Goal: Information Seeking & Learning: Find specific fact

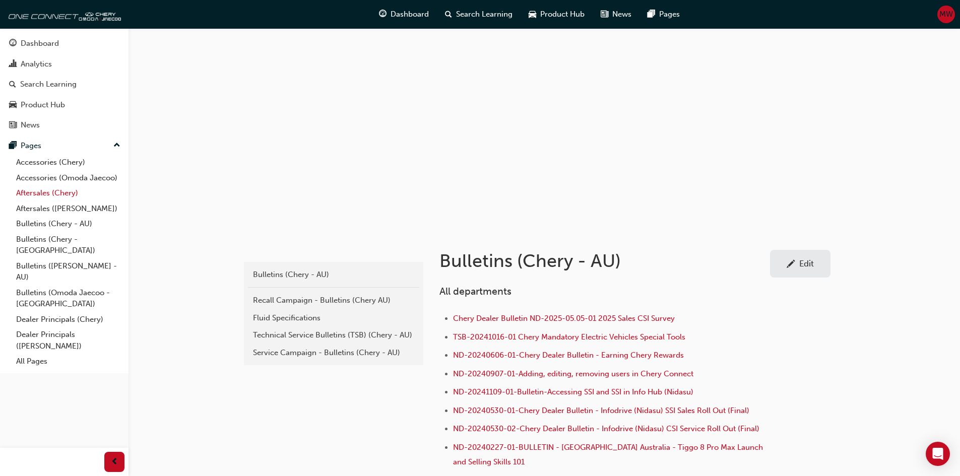
click at [44, 194] on link "Aftersales (Chery)" at bounding box center [68, 193] width 112 height 16
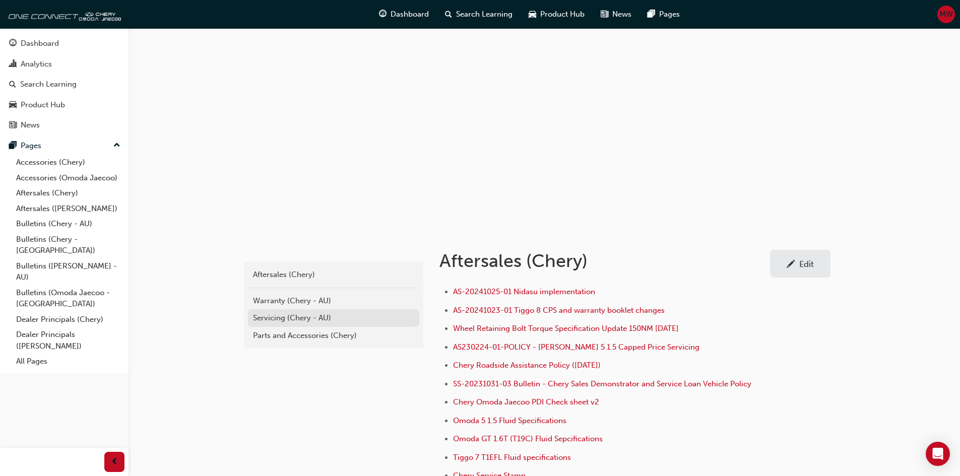
click at [268, 320] on div "Servicing (Chery - AU)" at bounding box center [333, 318] width 161 height 12
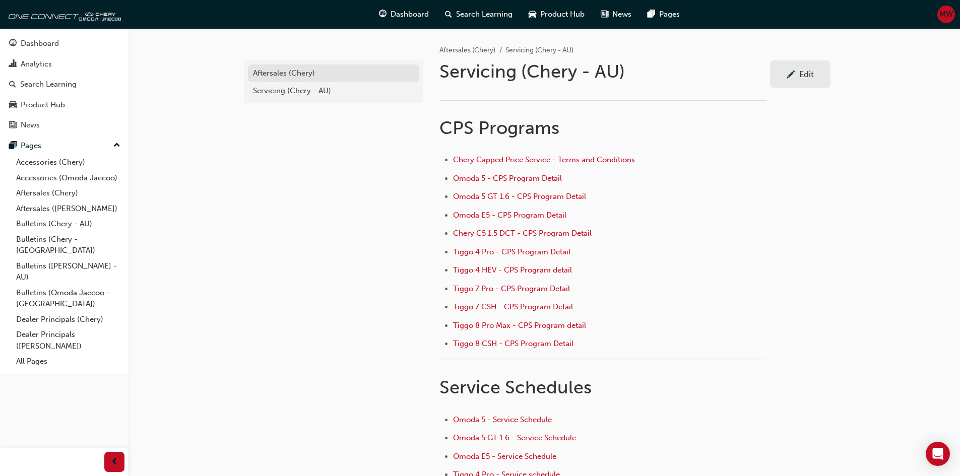
click at [273, 72] on div "Aftersales (Chery)" at bounding box center [333, 74] width 161 height 12
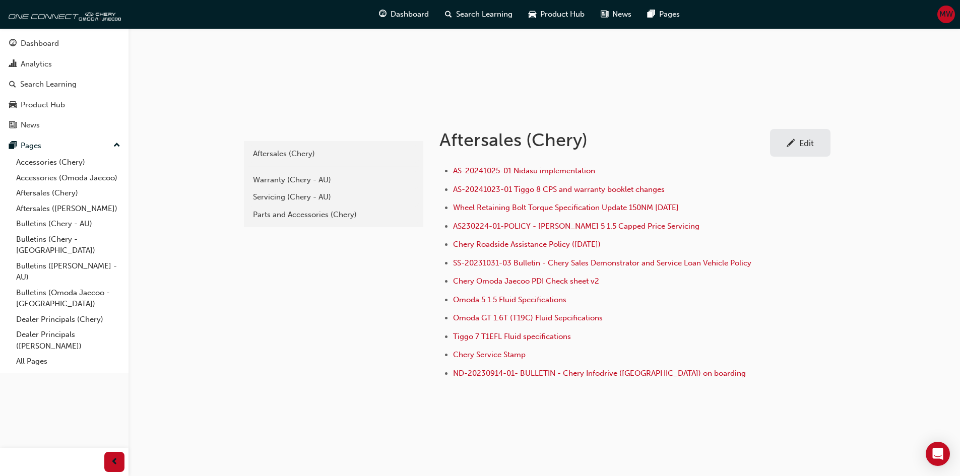
scroll to position [124, 0]
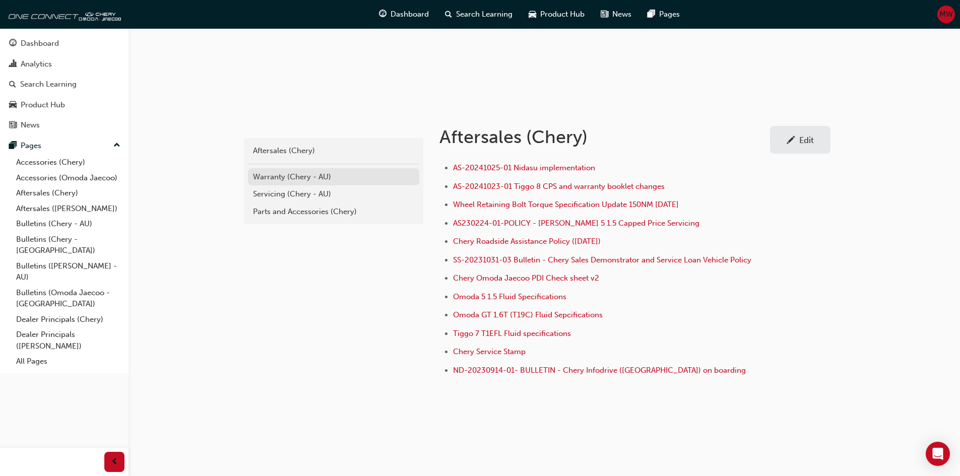
click at [277, 176] on div "Warranty (Chery - AU)" at bounding box center [333, 177] width 161 height 12
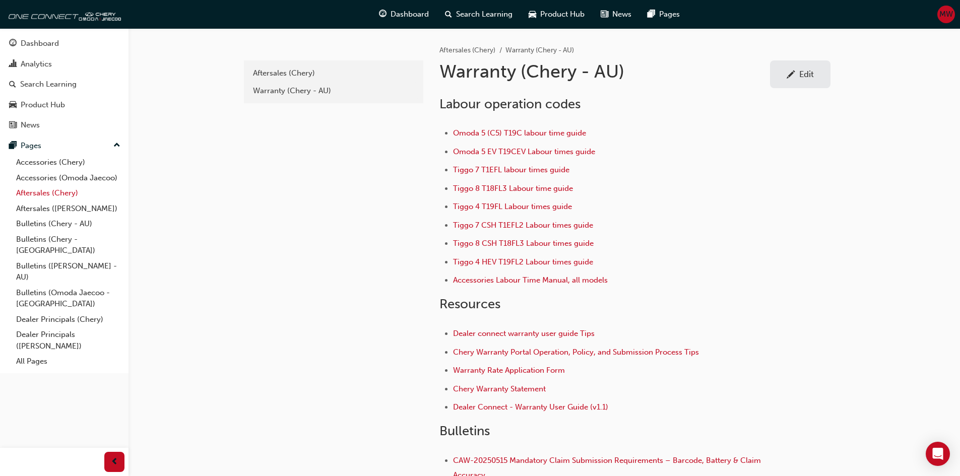
click at [42, 193] on link "Aftersales (Chery)" at bounding box center [68, 193] width 112 height 16
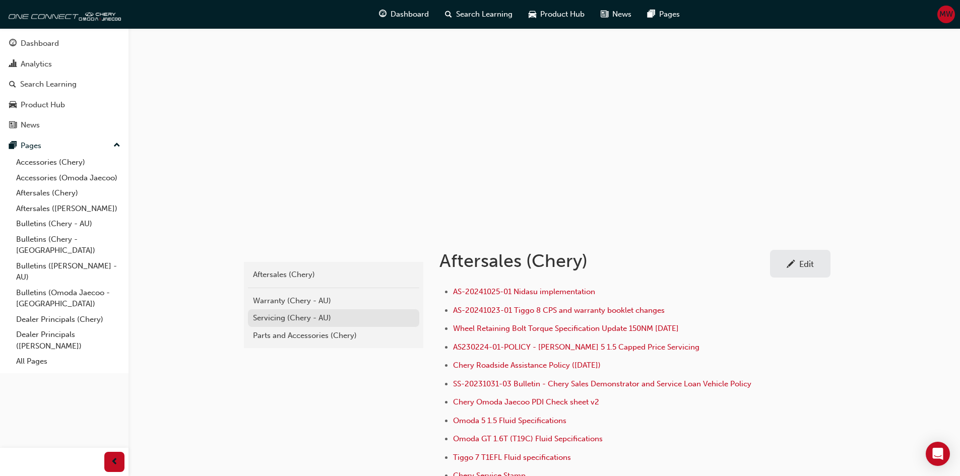
click at [275, 316] on div "Servicing (Chery - AU)" at bounding box center [333, 318] width 161 height 12
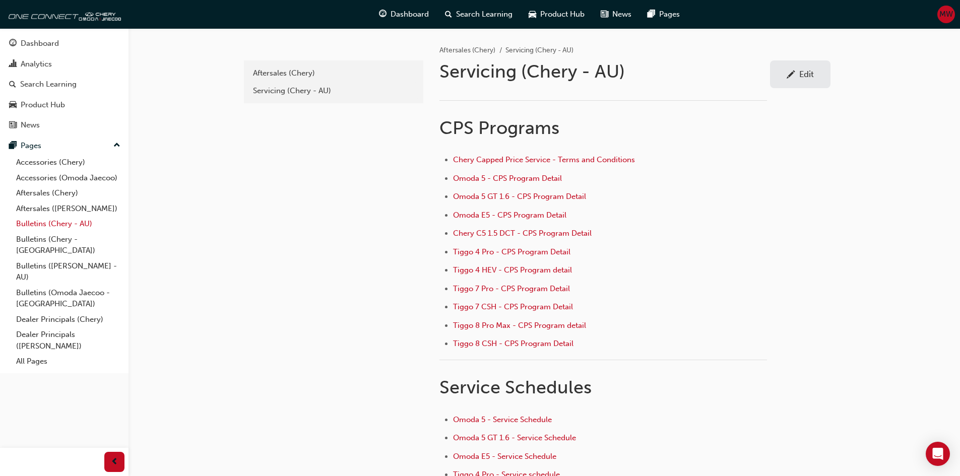
click at [39, 222] on link "Bulletins (Chery - AU)" at bounding box center [68, 224] width 112 height 16
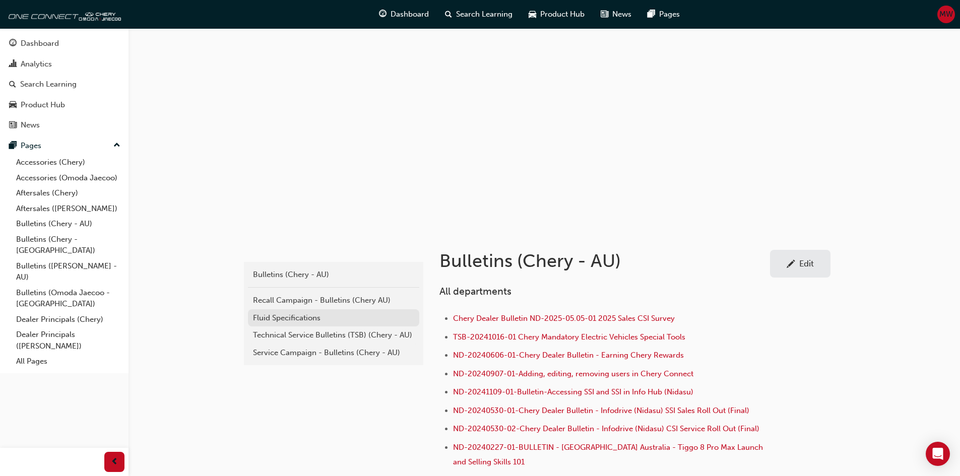
click at [291, 320] on div "Fluid Specifications" at bounding box center [333, 318] width 161 height 12
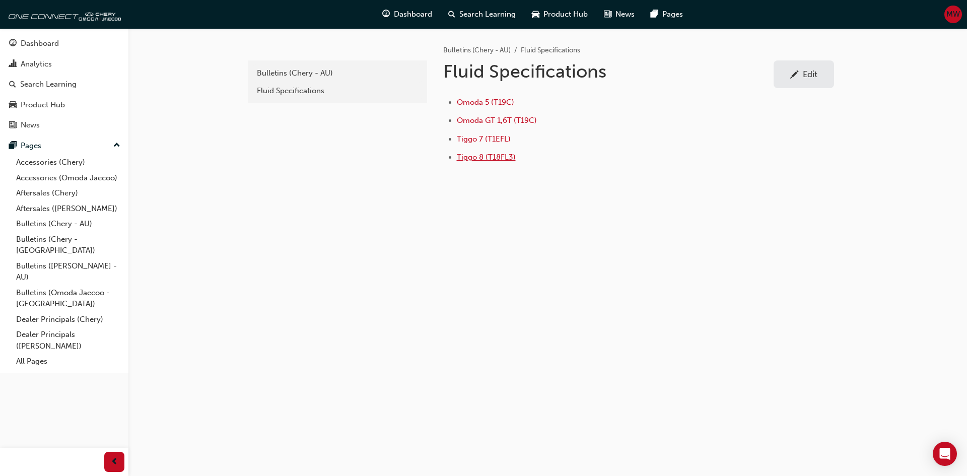
click at [488, 157] on span "Tiggo 8 (T18FL3)" at bounding box center [486, 157] width 59 height 9
click at [40, 193] on link "Aftersales (Chery)" at bounding box center [68, 193] width 112 height 16
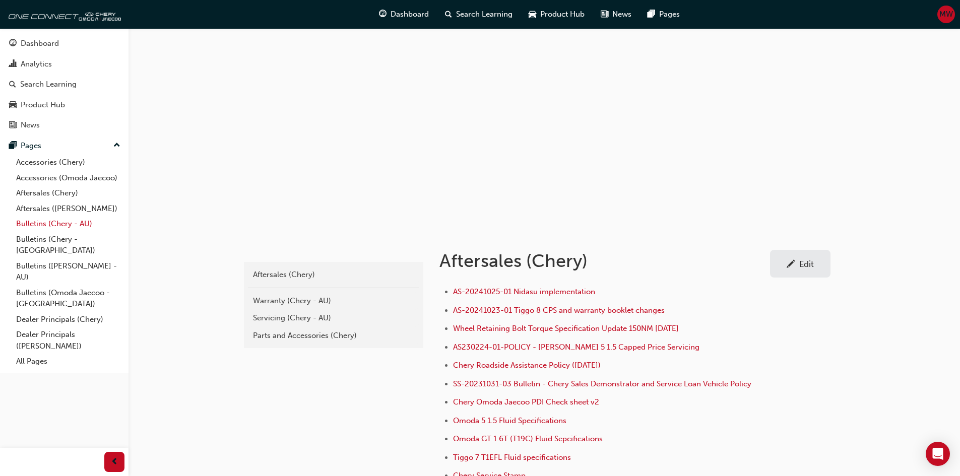
click at [41, 224] on link "Bulletins (Chery - AU)" at bounding box center [68, 224] width 112 height 16
